Goal: Find specific page/section: Locate a particular part of the current website

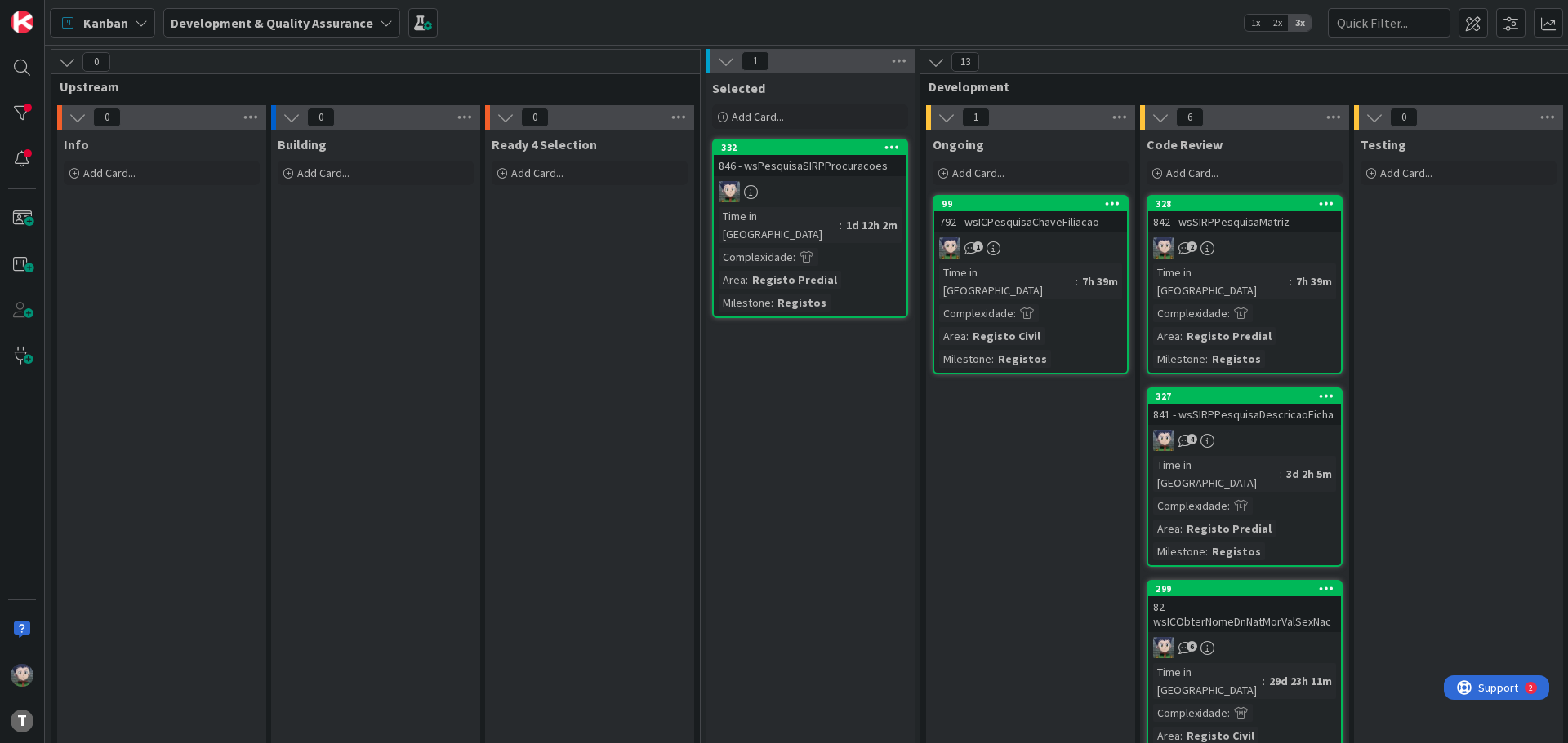
click at [1021, 222] on div "792 - wsICPesquisaChaveFiliacao" at bounding box center [1030, 222] width 193 height 21
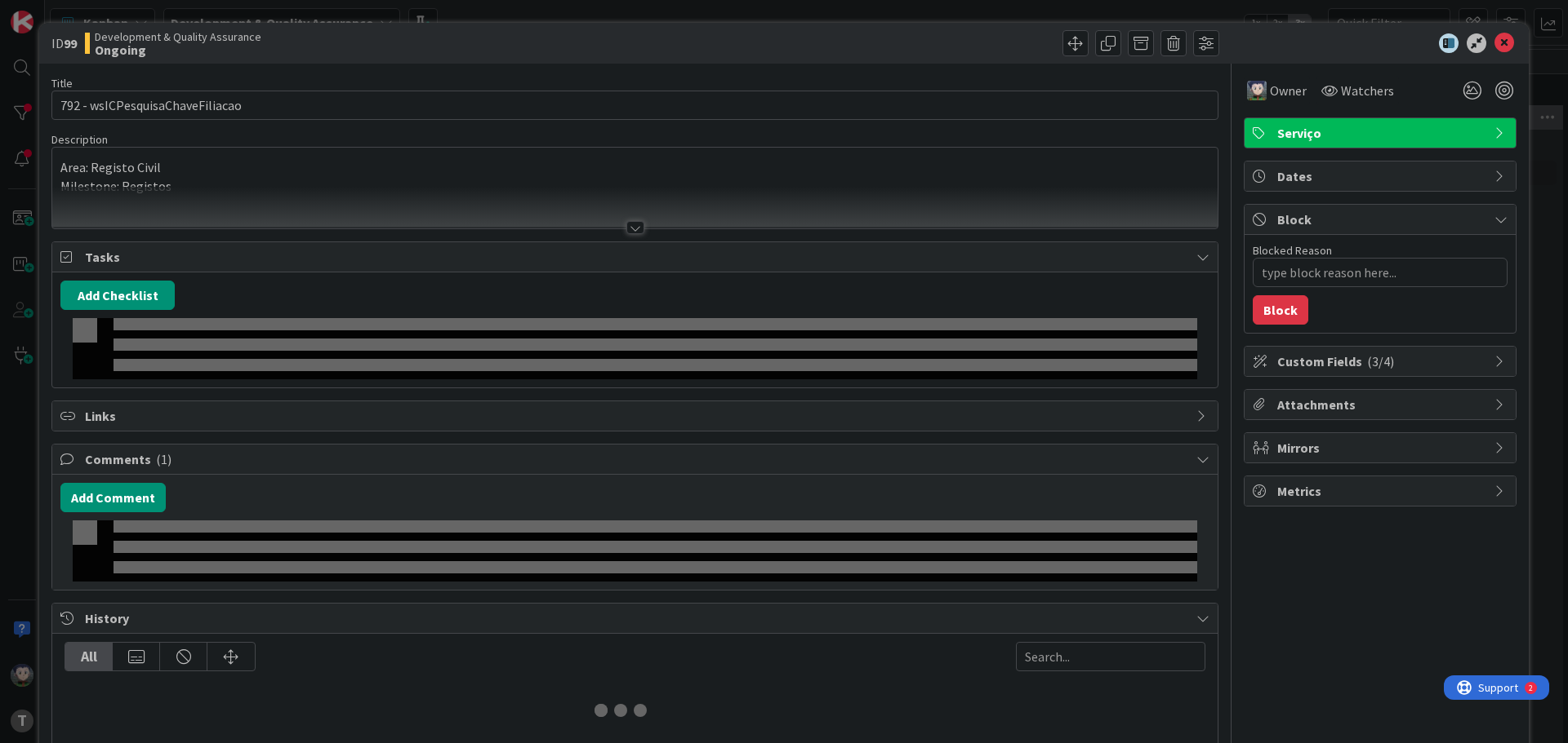
type textarea "x"
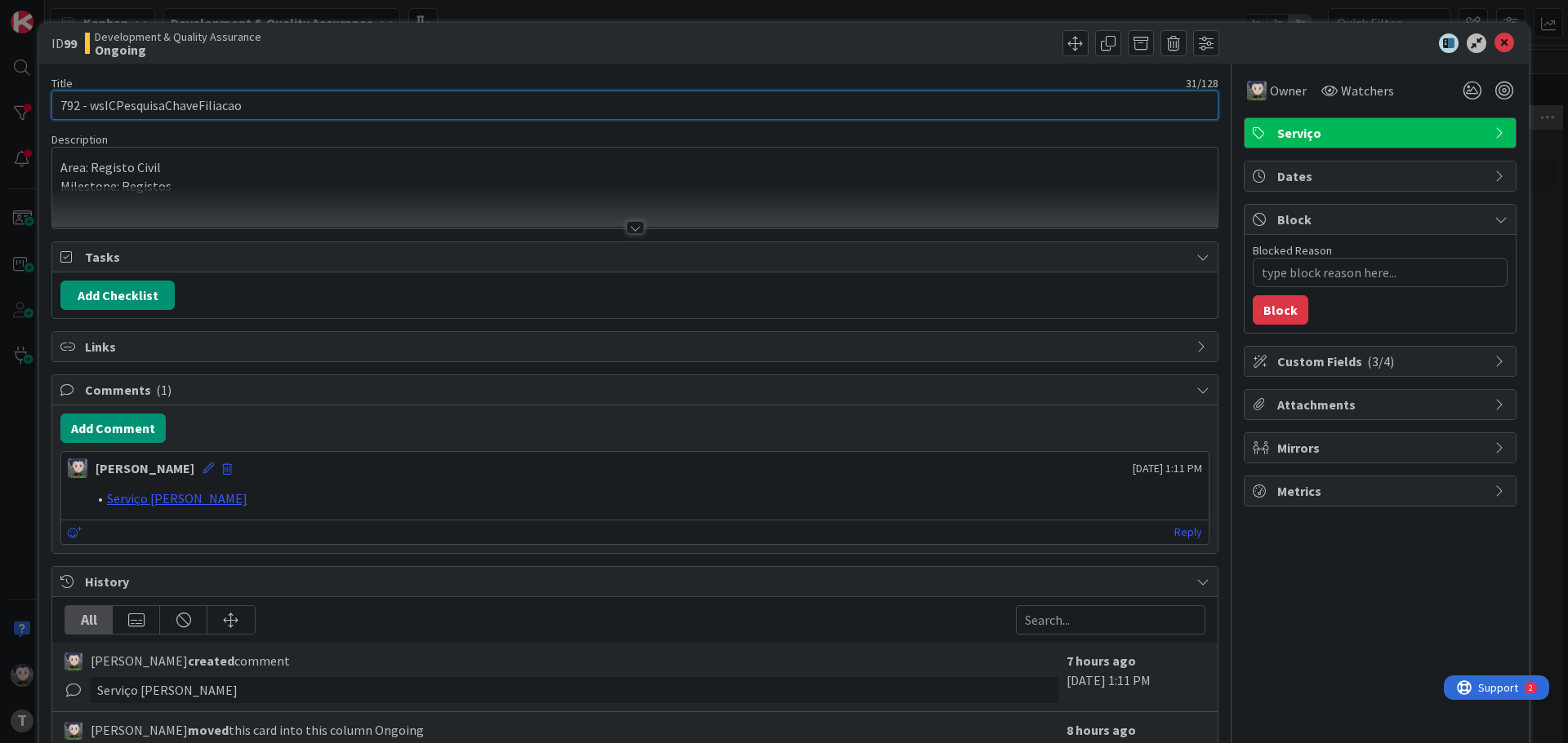
click at [155, 106] on input "792 - wsICPesquisaChaveFiliacao" at bounding box center [635, 104] width 1167 height 29
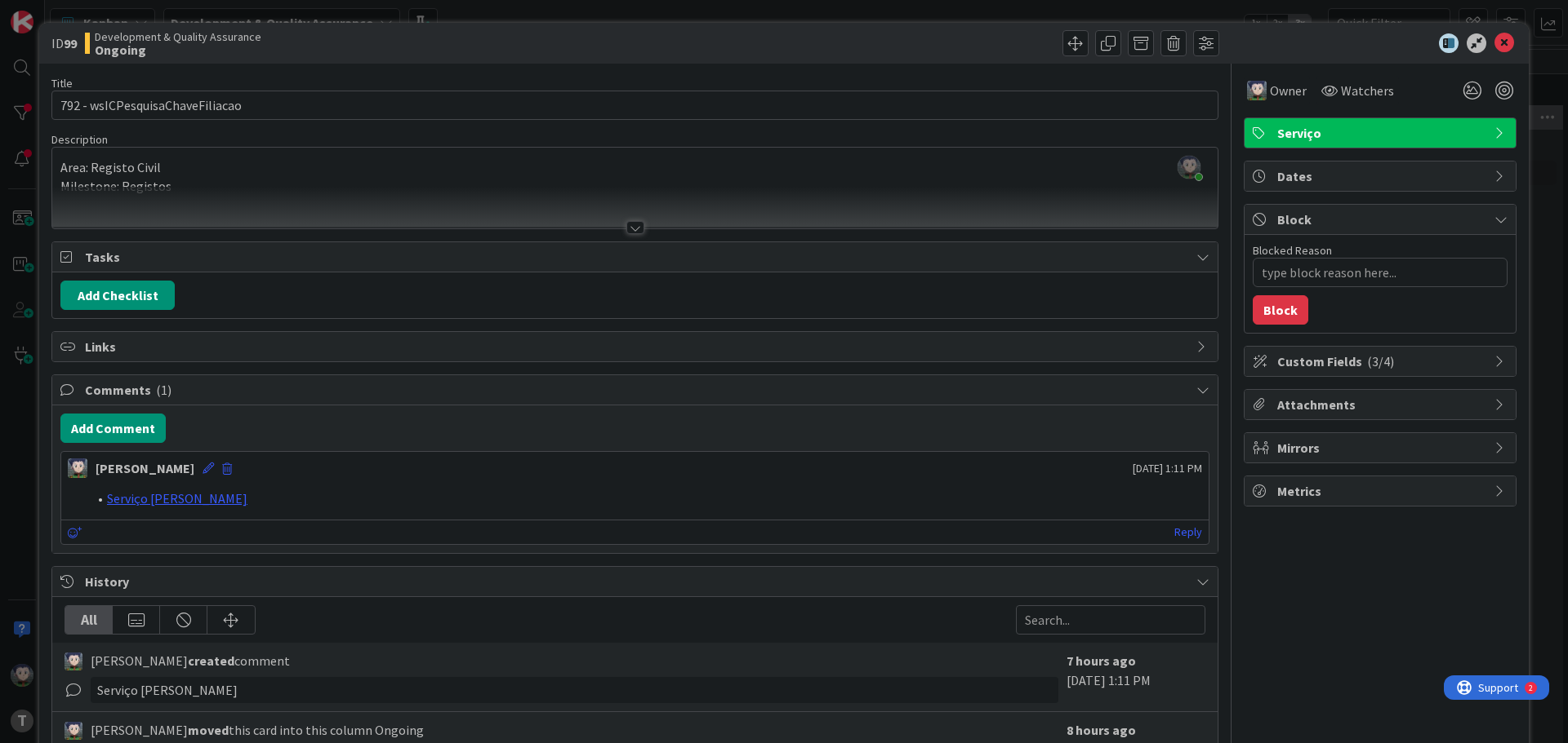
click at [373, 127] on div "Title 31 / 128 792 - wsICPesquisaChaveFiliacao Description Lucas Spengler just …" at bounding box center [635, 522] width 1167 height 916
click at [1494, 37] on icon at bounding box center [1504, 43] width 20 height 20
